Goal: Task Accomplishment & Management: Use online tool/utility

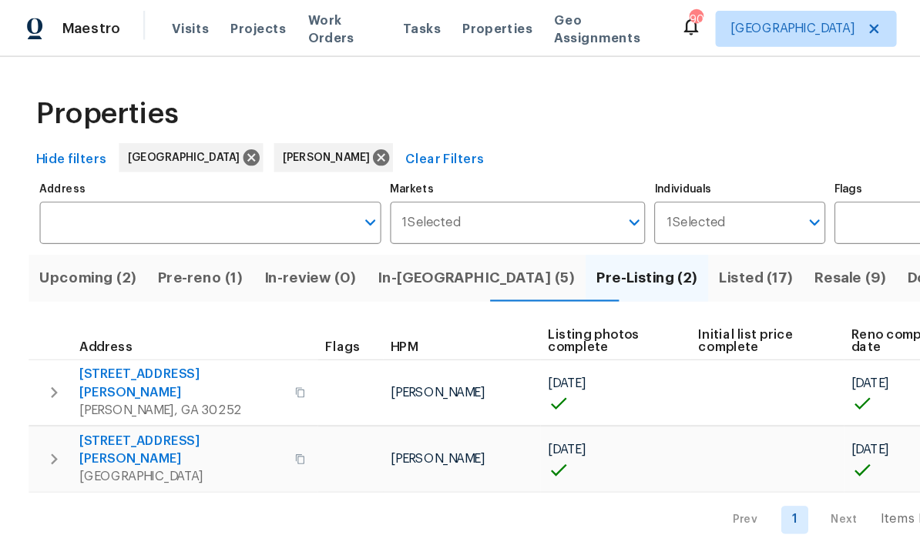
click at [615, 240] on span "Listed (17)" at bounding box center [646, 238] width 63 height 22
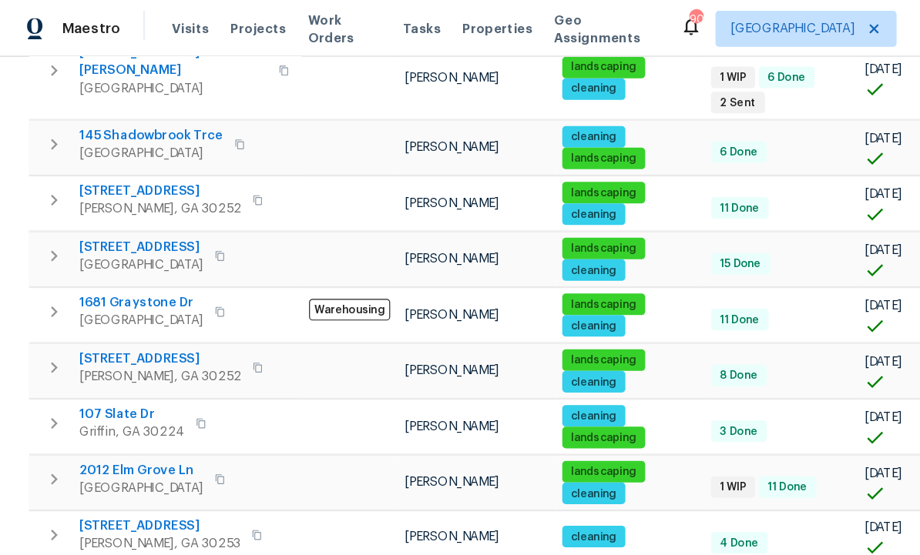
scroll to position [591, 0]
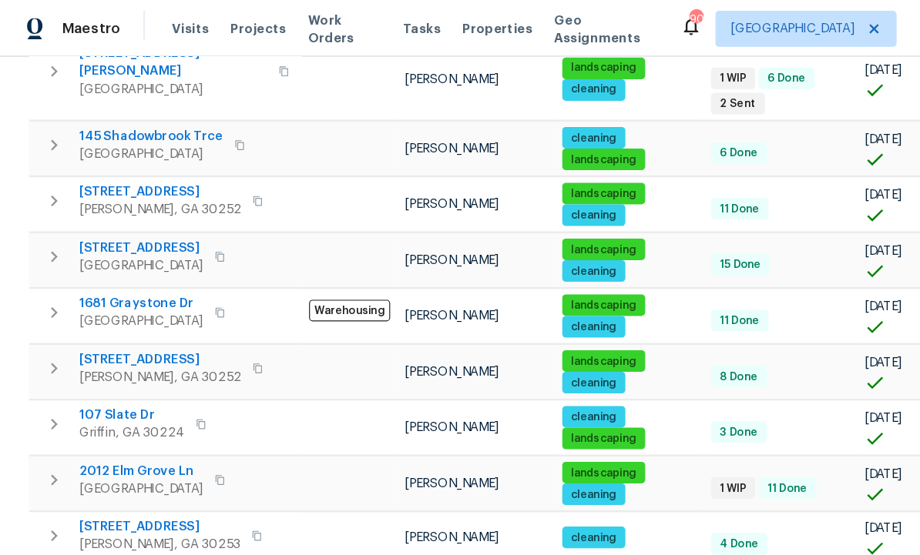
click at [110, 347] on span "107 Slate Dr" at bounding box center [113, 354] width 90 height 15
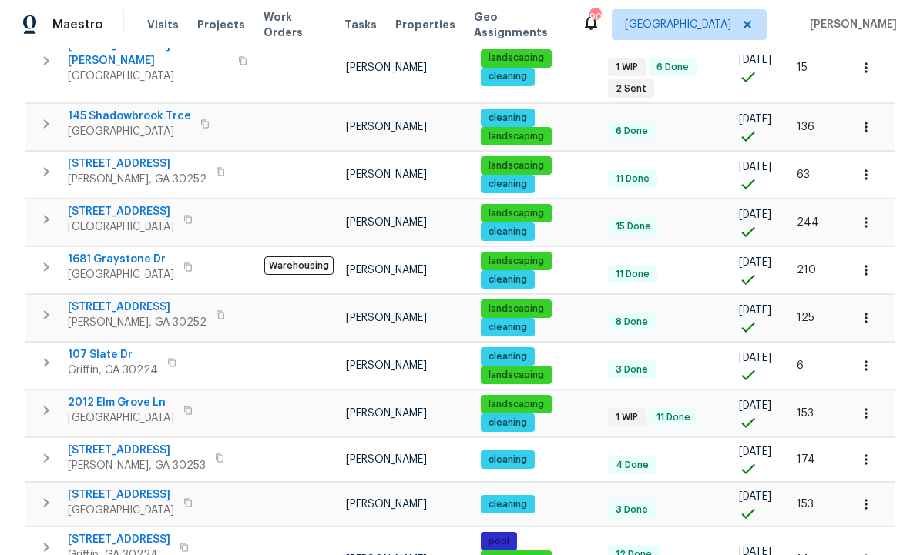
click at [876, 349] on button "button" at bounding box center [866, 366] width 34 height 34
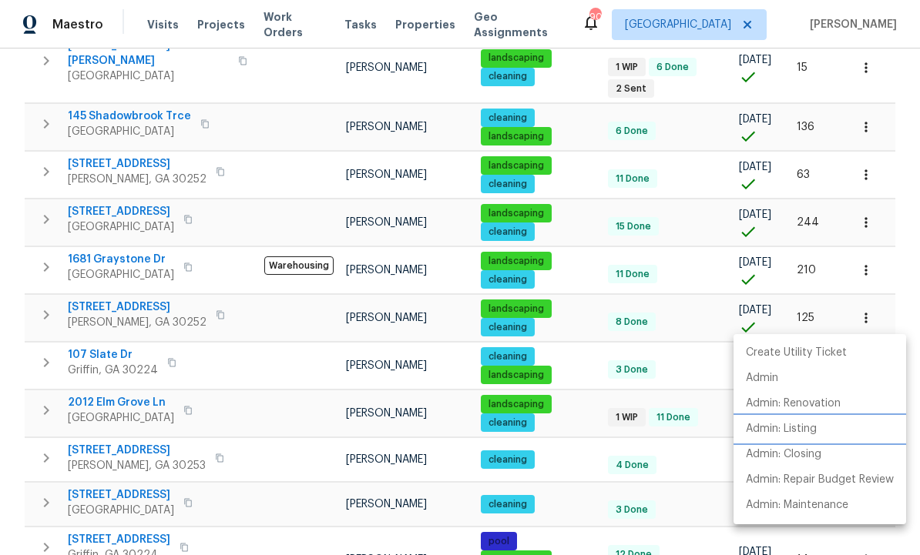
click at [806, 428] on p "Admin: Listing" at bounding box center [781, 429] width 71 height 16
click at [703, 405] on div at bounding box center [460, 277] width 920 height 555
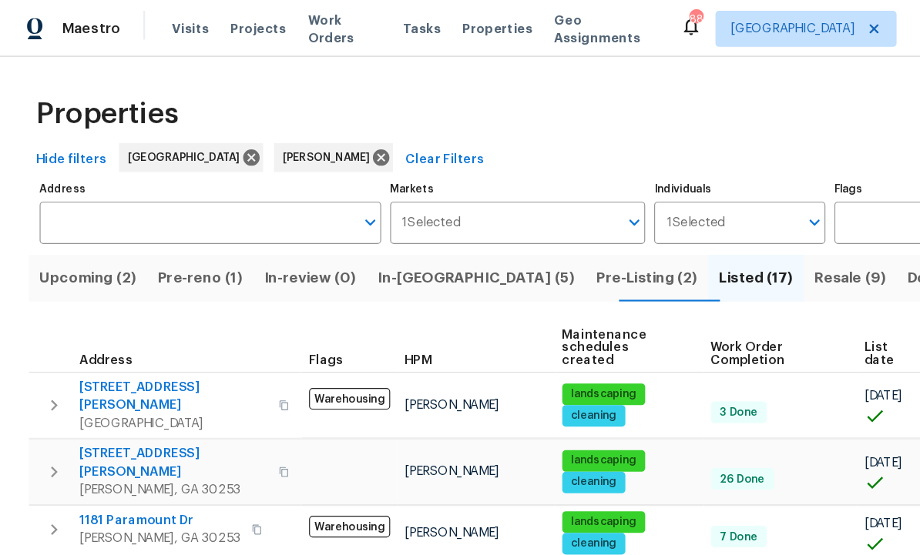
scroll to position [0, 0]
click at [179, 229] on span "Pre-reno (1)" at bounding box center [171, 238] width 72 height 22
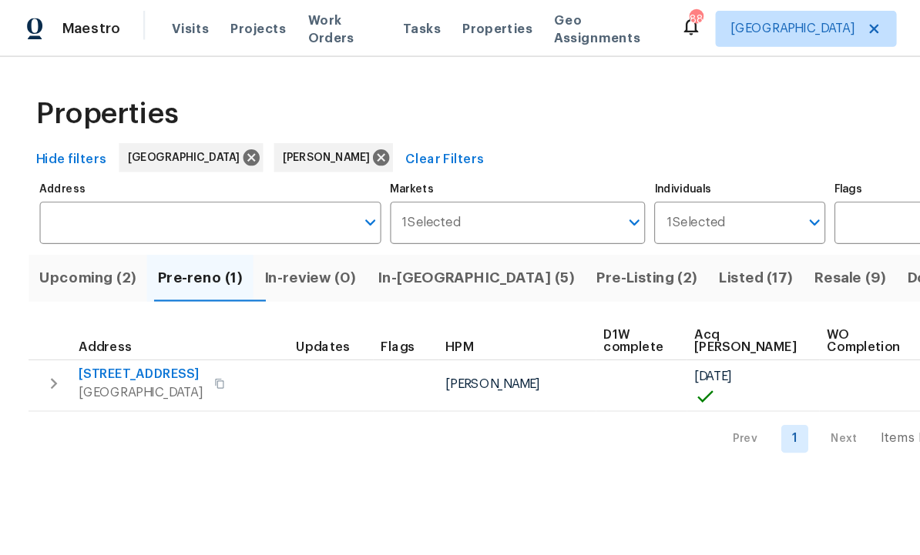
click at [137, 318] on span "10712 Southwood Dr" at bounding box center [121, 320] width 106 height 15
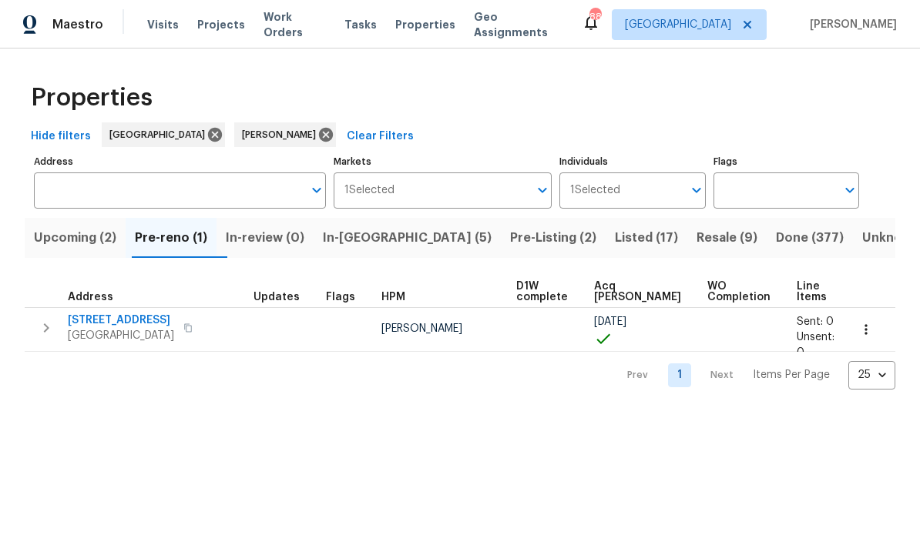
click at [870, 333] on icon "button" at bounding box center [865, 329] width 15 height 15
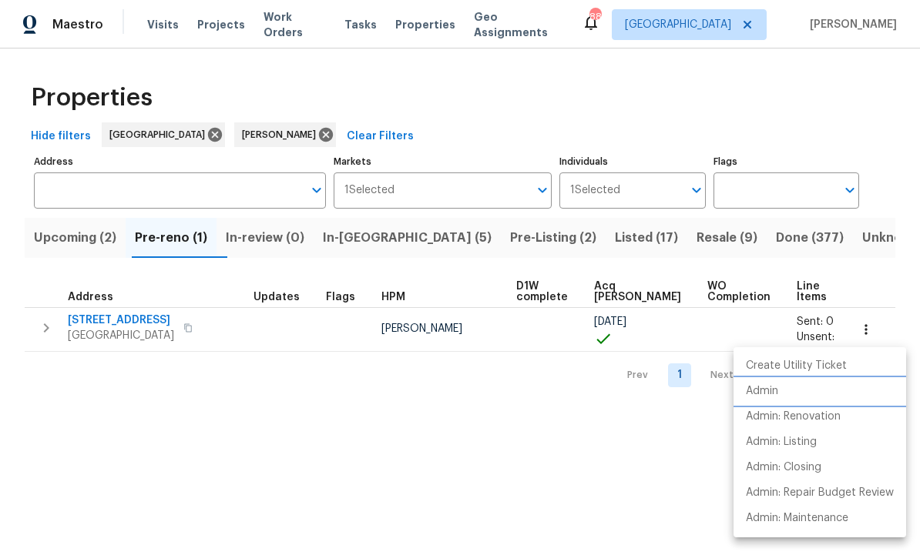
click at [788, 392] on li "Admin" at bounding box center [819, 391] width 173 height 25
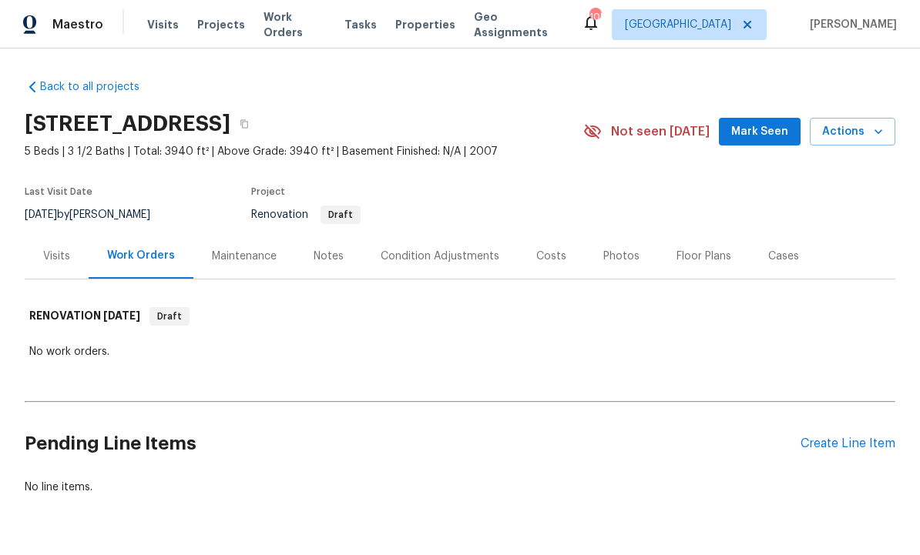
click at [332, 252] on div "Notes" at bounding box center [328, 256] width 30 height 15
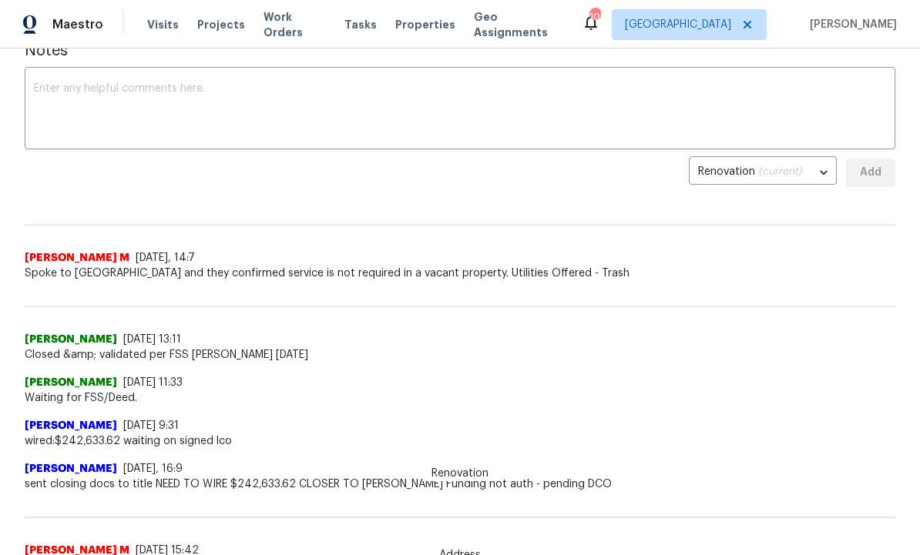
scroll to position [242, 0]
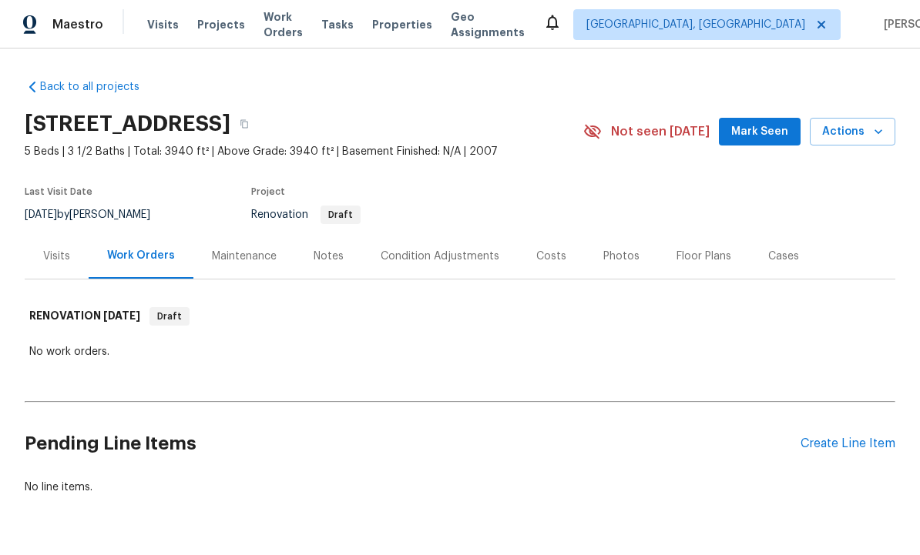
click at [350, 268] on div "Notes" at bounding box center [328, 255] width 67 height 45
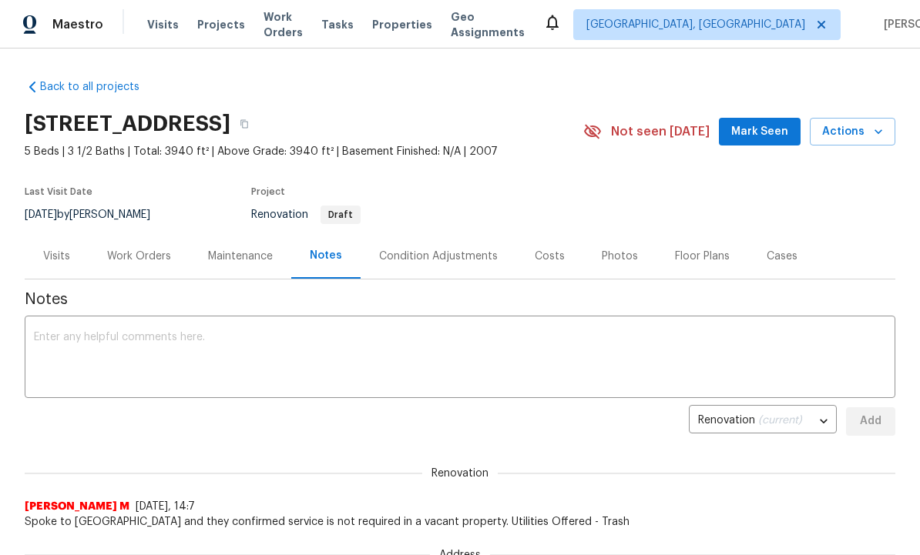
click at [540, 422] on div "Renovation (current) 33ea703d-b84b-4bba-8ca7-117662af7cef ​ Add" at bounding box center [460, 421] width 870 height 28
click at [431, 257] on div "Condition Adjustments" at bounding box center [438, 256] width 119 height 15
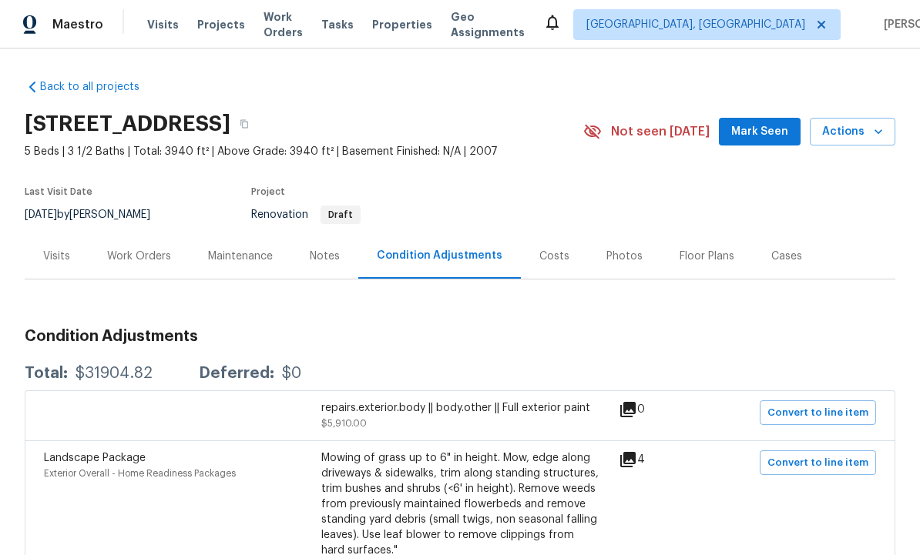
click at [645, 450] on div "Landscape Package Exterior Overall - Home Readiness Packages Mowing of grass up…" at bounding box center [460, 512] width 870 height 142
click at [633, 457] on icon at bounding box center [627, 459] width 15 height 15
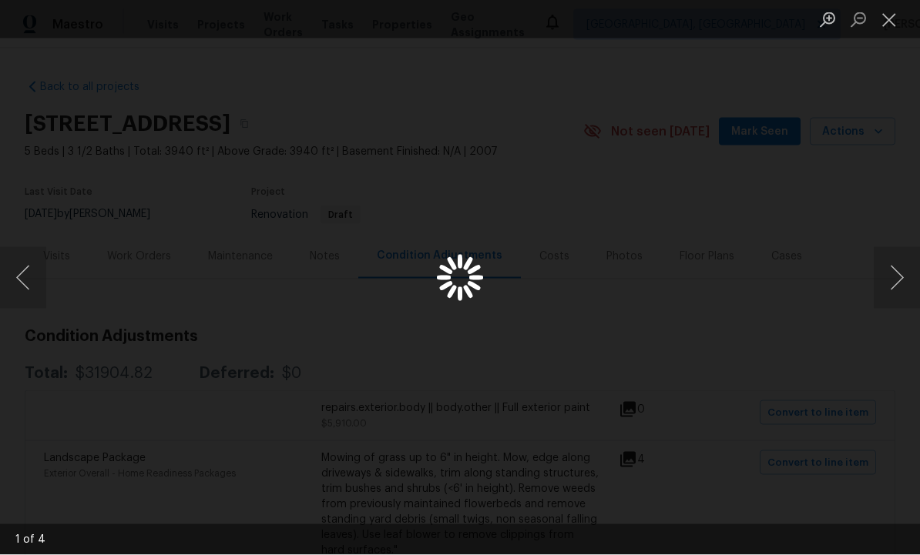
scroll to position [2, 0]
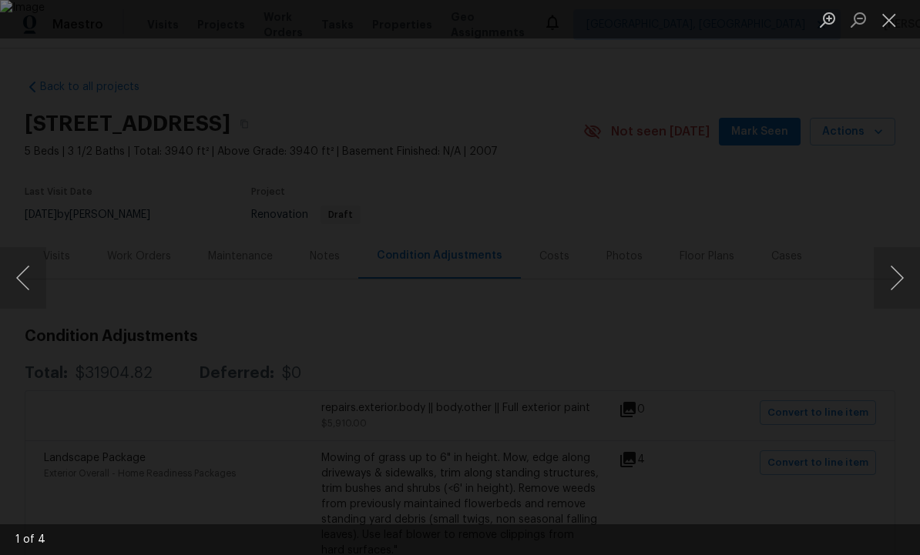
click at [913, 326] on div "Lightbox" at bounding box center [460, 277] width 920 height 555
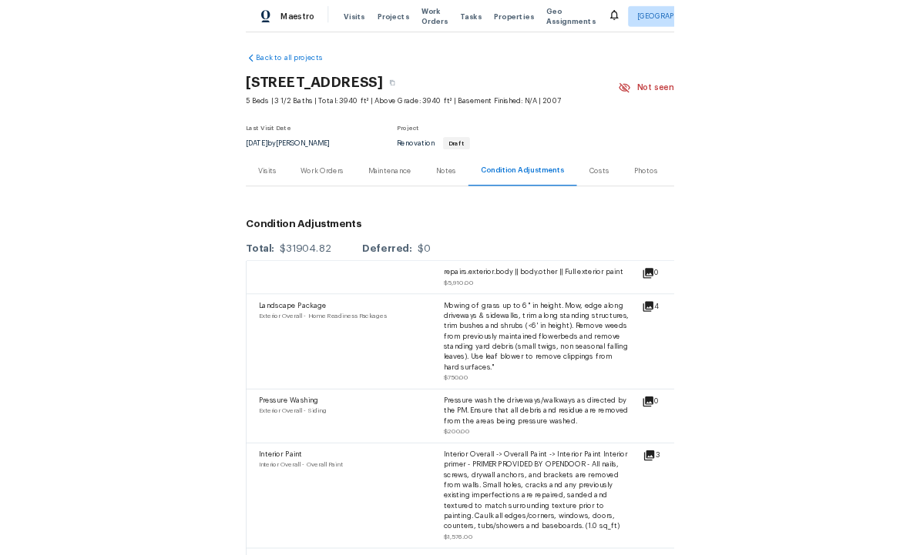
scroll to position [1, 0]
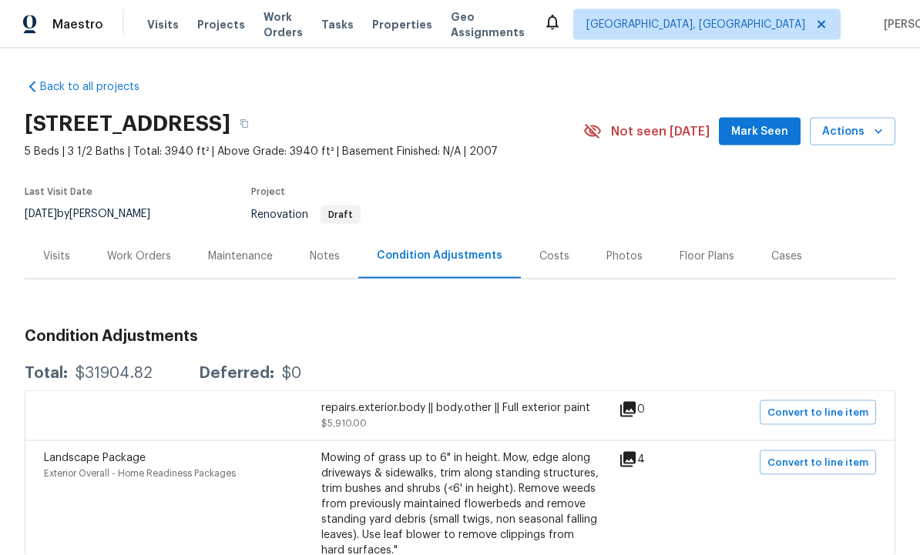
click at [459, 530] on div "Mowing of grass up to 6" in height. Mow, edge along driveways & sidewalks, trim…" at bounding box center [459, 505] width 277 height 108
